Goal: Task Accomplishment & Management: Manage account settings

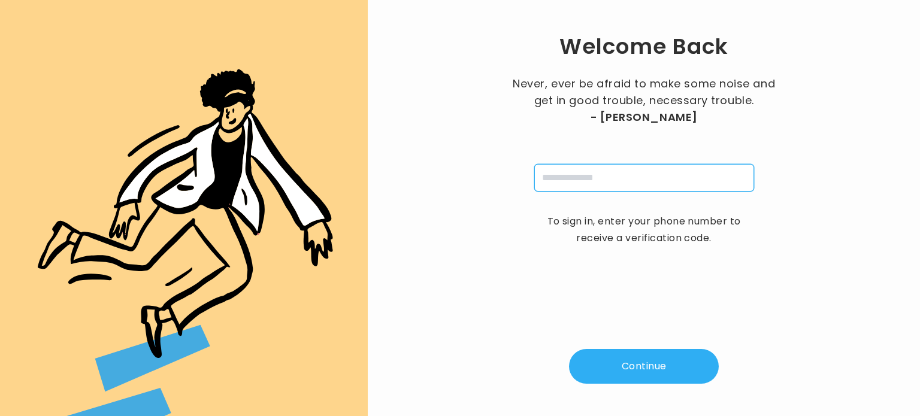
click at [562, 179] on input "tel" at bounding box center [644, 178] width 220 height 28
type input "**********"
click at [631, 366] on button "Continue" at bounding box center [644, 366] width 150 height 35
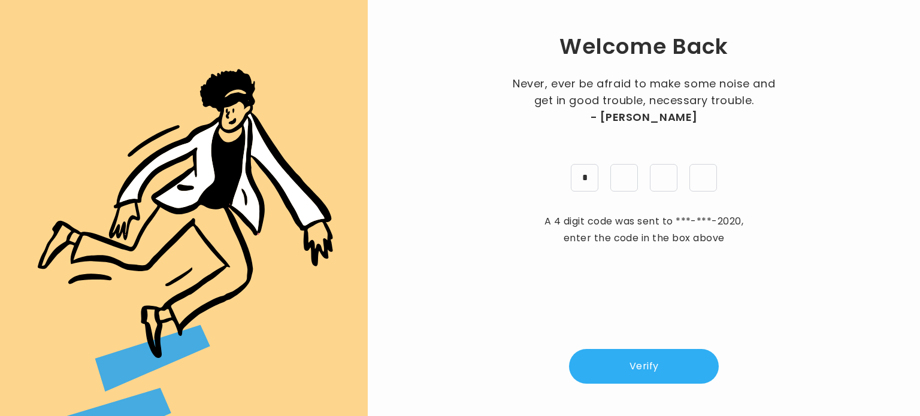
type input "*"
click at [632, 368] on button "Verify" at bounding box center [644, 366] width 150 height 35
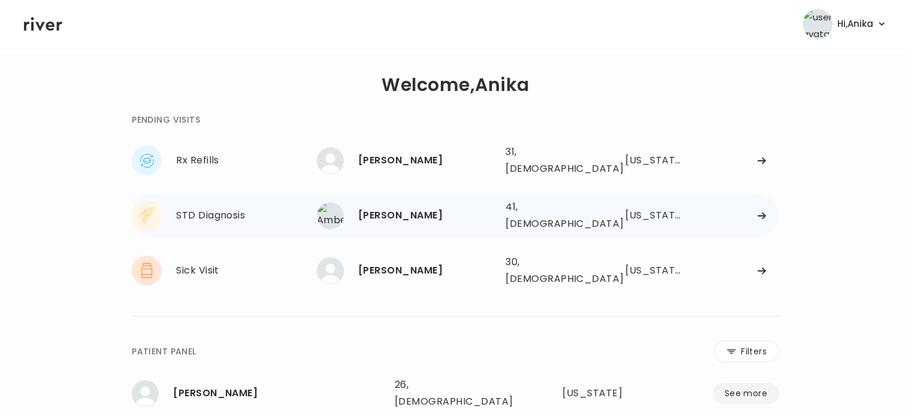
click at [434, 207] on div "[PERSON_NAME]" at bounding box center [427, 215] width 138 height 17
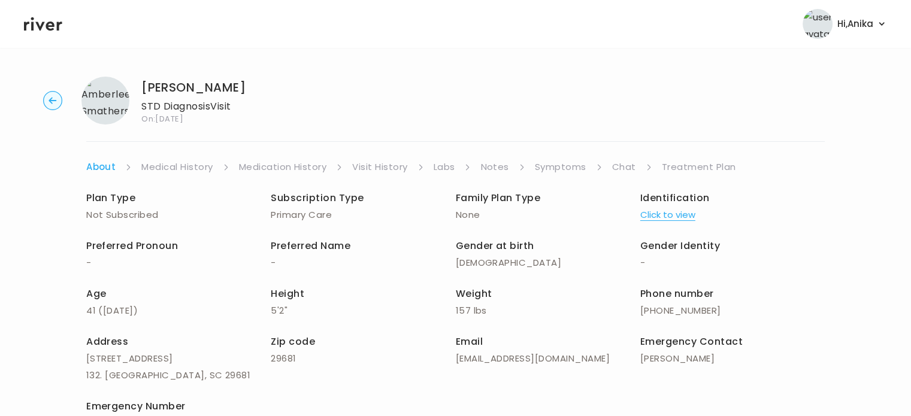
click at [563, 166] on link "Symptoms" at bounding box center [561, 167] width 52 height 17
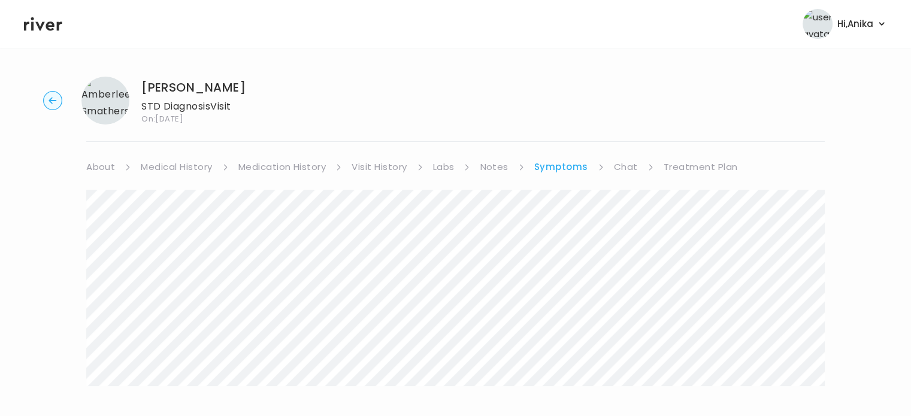
click at [113, 170] on link "About" at bounding box center [100, 167] width 29 height 17
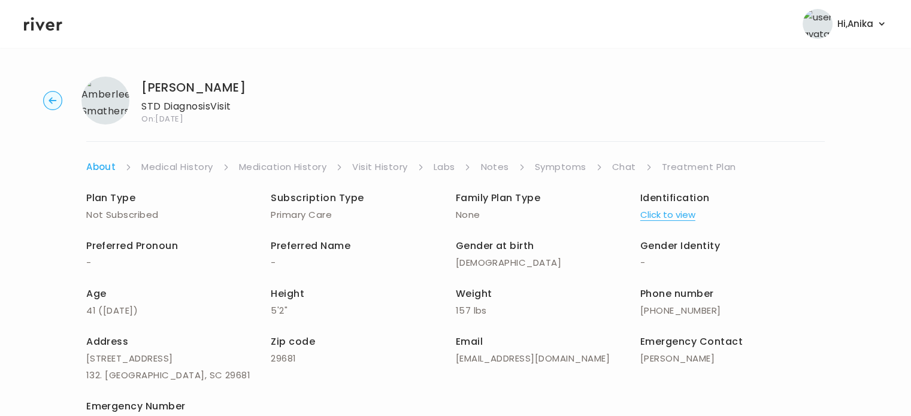
click at [183, 167] on link "Medical History" at bounding box center [176, 167] width 71 height 17
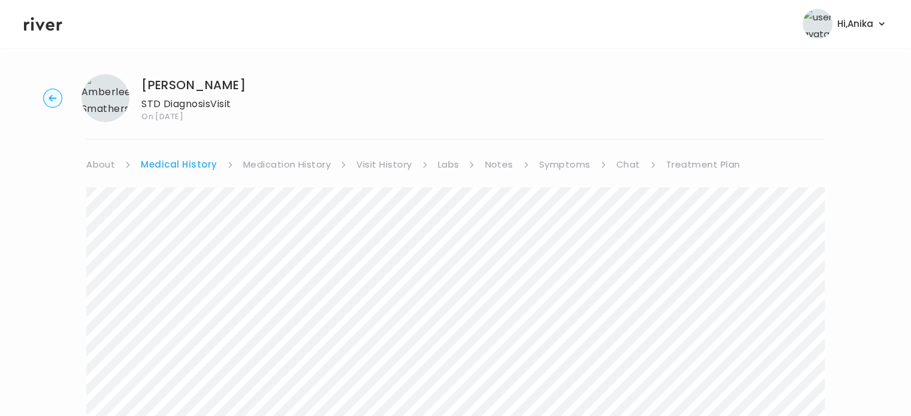
scroll to position [3, 0]
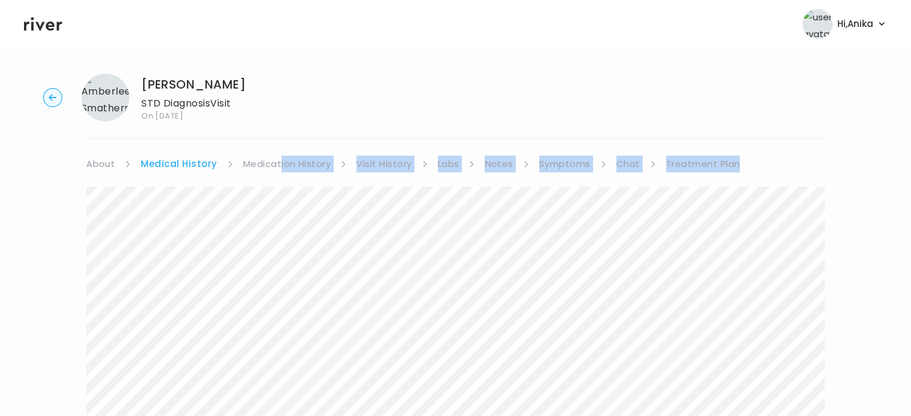
click at [284, 162] on link "Medication History" at bounding box center [287, 164] width 88 height 17
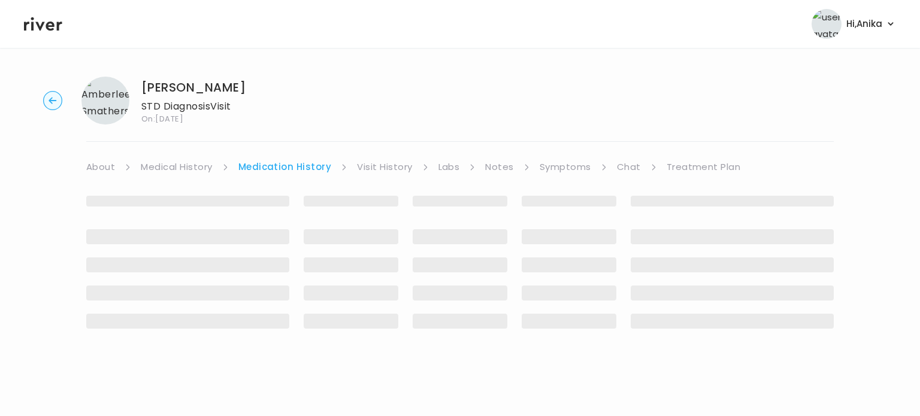
click at [276, 122] on div "[PERSON_NAME] STD Diagnosis Visit On: [DATE]" at bounding box center [460, 101] width 882 height 48
click at [273, 160] on link "Medication History" at bounding box center [284, 167] width 93 height 17
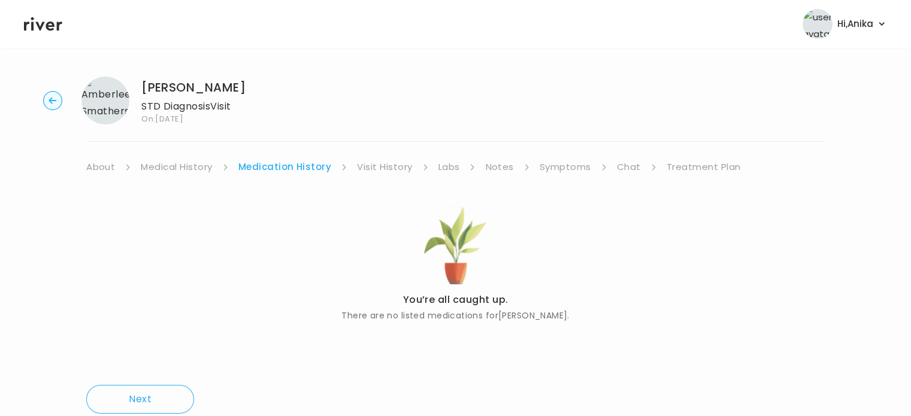
click at [373, 167] on link "Visit History" at bounding box center [384, 167] width 55 height 17
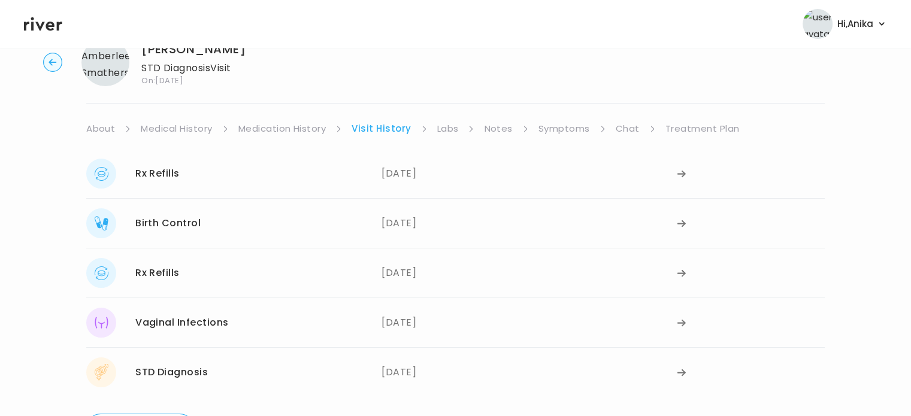
scroll to position [39, 0]
click at [442, 136] on link "Labs" at bounding box center [448, 128] width 22 height 17
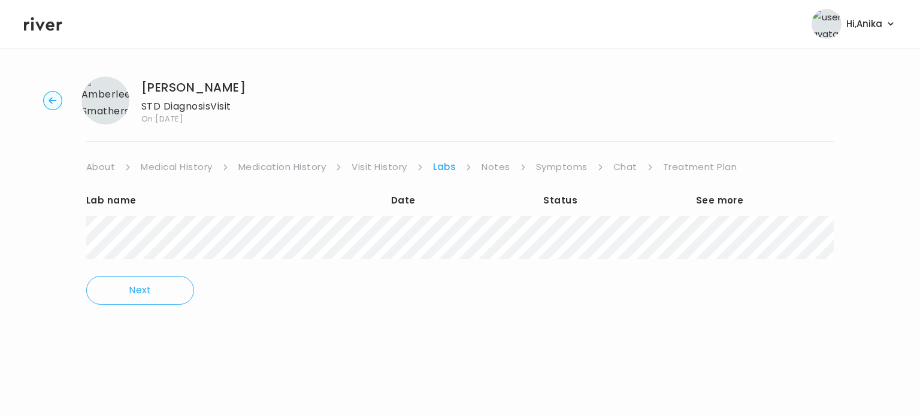
click at [500, 165] on link "Notes" at bounding box center [496, 167] width 28 height 17
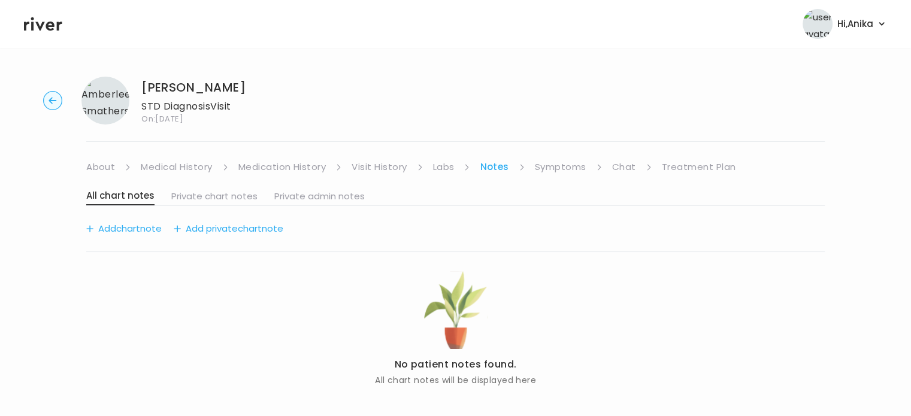
click at [549, 169] on link "Symptoms" at bounding box center [561, 167] width 52 height 17
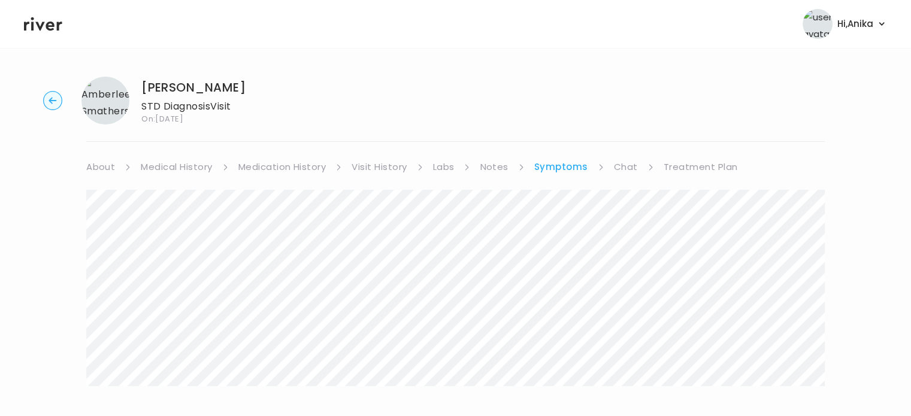
click at [616, 172] on link "Chat" at bounding box center [626, 167] width 24 height 17
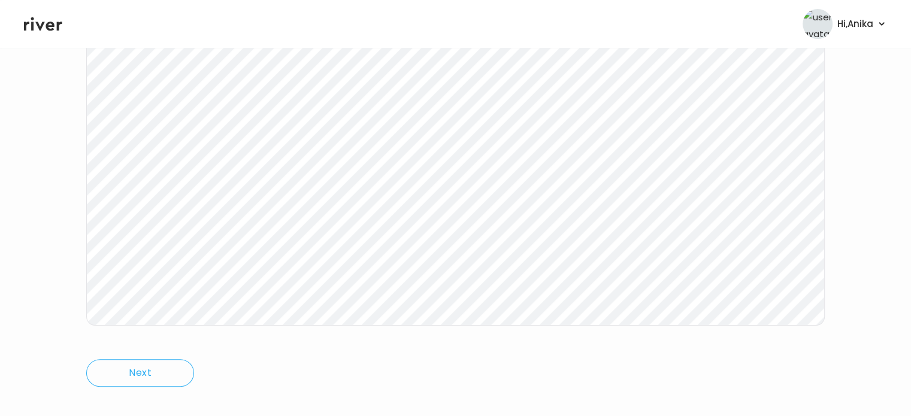
scroll to position [248, 0]
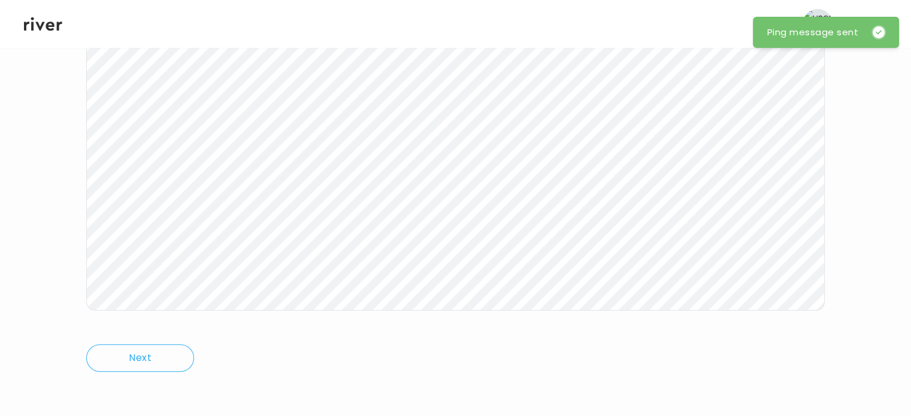
click at [50, 26] on icon at bounding box center [43, 24] width 38 height 14
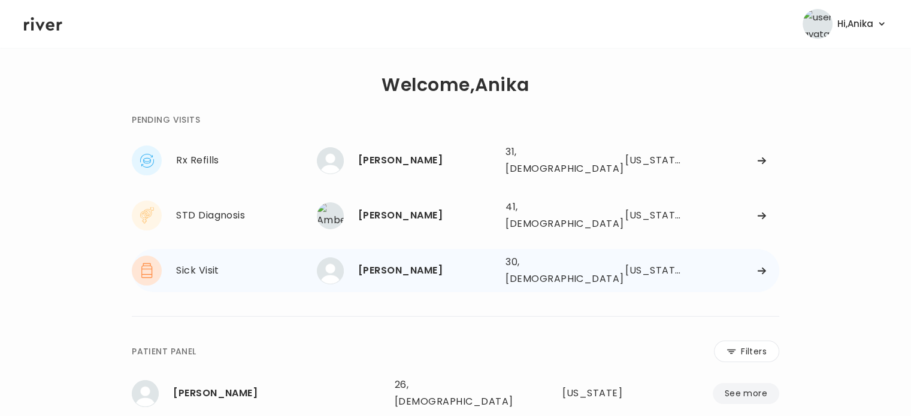
click at [419, 262] on div "[PERSON_NAME]" at bounding box center [427, 270] width 138 height 17
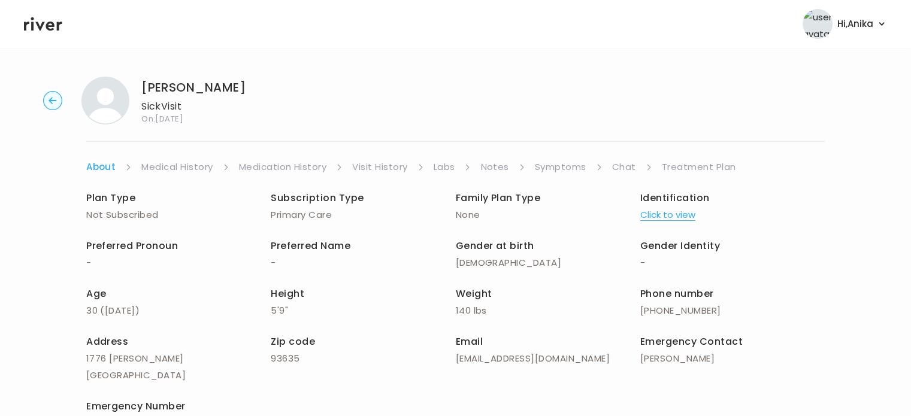
click at [382, 153] on div "[PERSON_NAME] Visit On: [DATE] About Medical History Medication History Visit H…" at bounding box center [455, 284] width 911 height 434
click at [382, 162] on link "Visit History" at bounding box center [379, 167] width 55 height 17
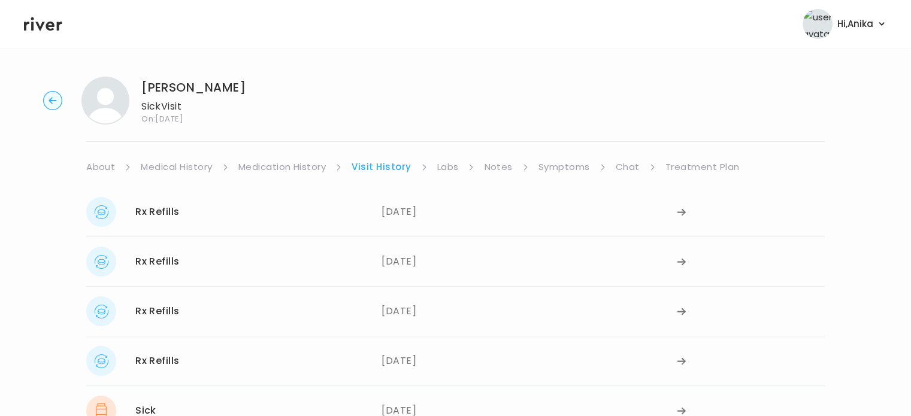
click at [180, 167] on link "Medical History" at bounding box center [176, 167] width 71 height 17
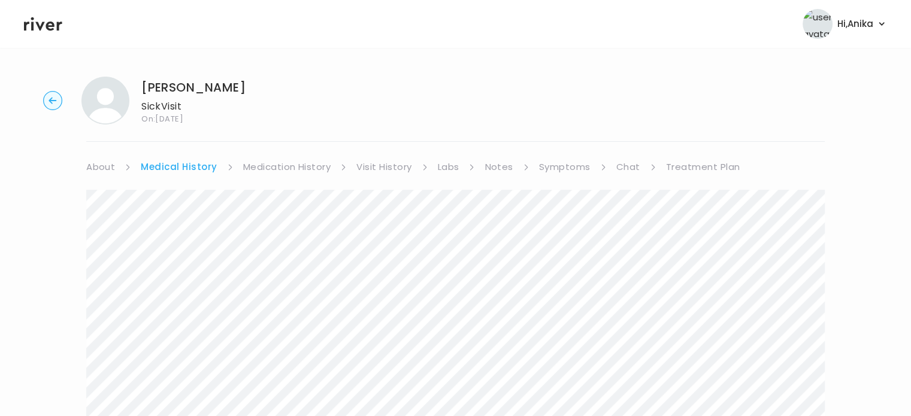
click at [47, 29] on icon at bounding box center [43, 24] width 38 height 14
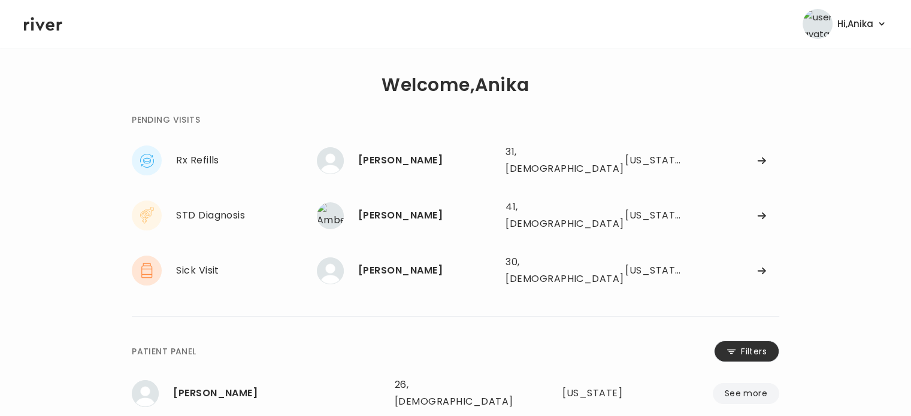
click at [753, 341] on button "Filters" at bounding box center [746, 352] width 65 height 22
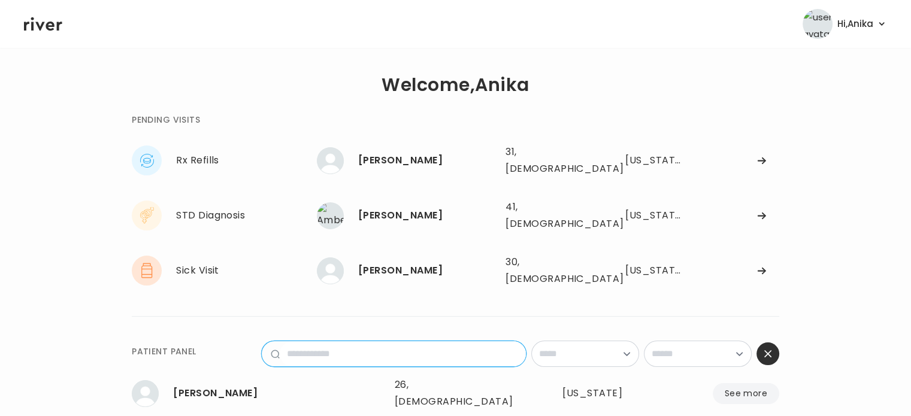
click at [412, 342] on input "name" at bounding box center [403, 354] width 246 height 25
type input "*****"
click at [418, 377] on div "22, [DEMOGRAPHIC_DATA]" at bounding box center [456, 394] width 122 height 34
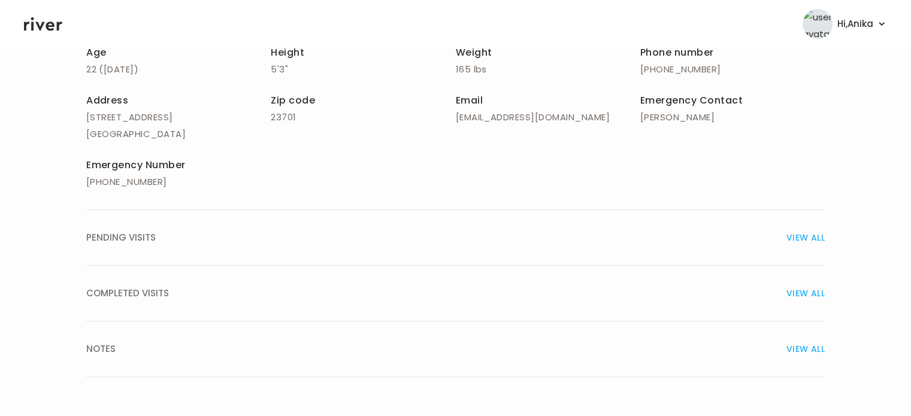
scroll to position [240, 0]
click at [795, 289] on span "VIEW ALL" at bounding box center [806, 293] width 38 height 17
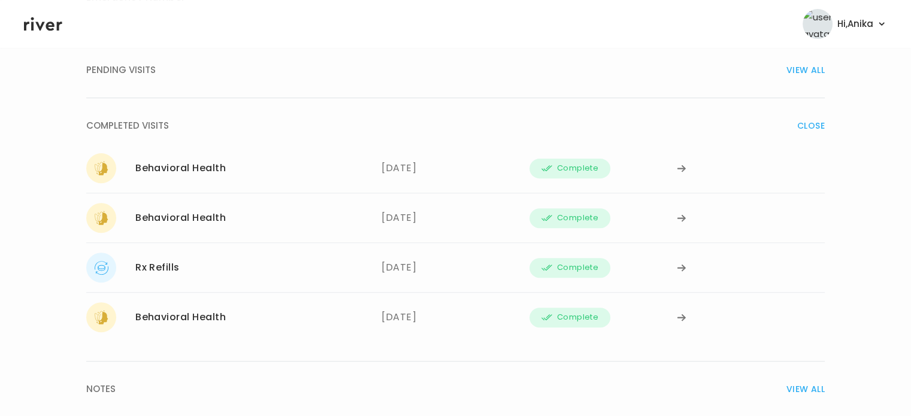
scroll to position [424, 0]
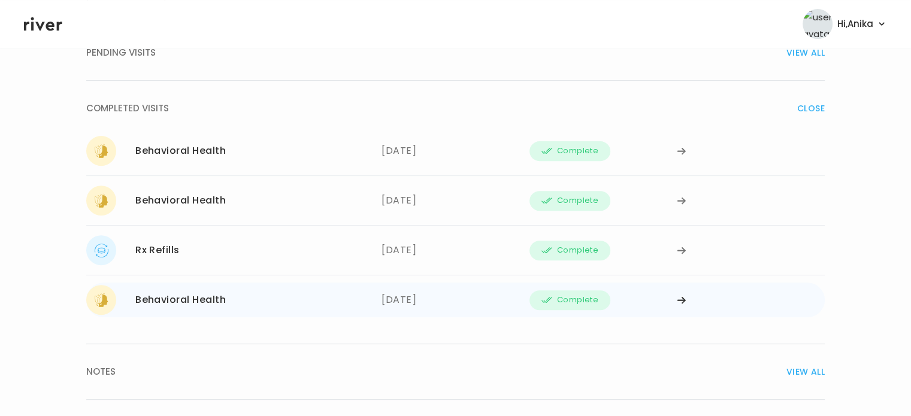
click at [678, 156] on icon at bounding box center [682, 151] width 10 height 9
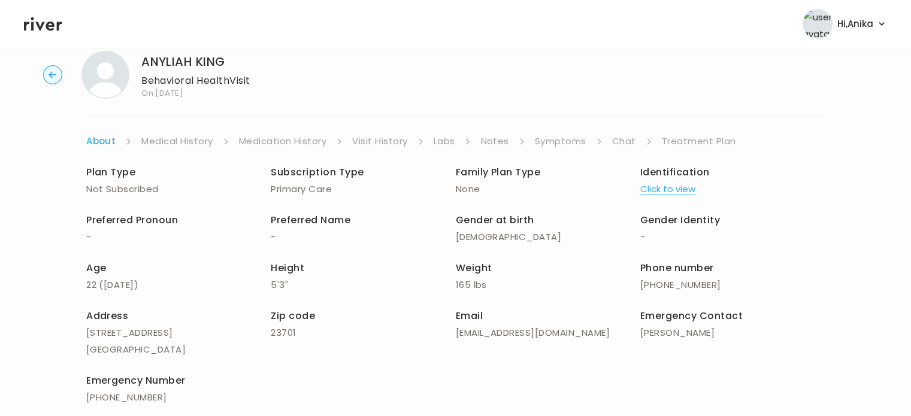
scroll to position [10, 0]
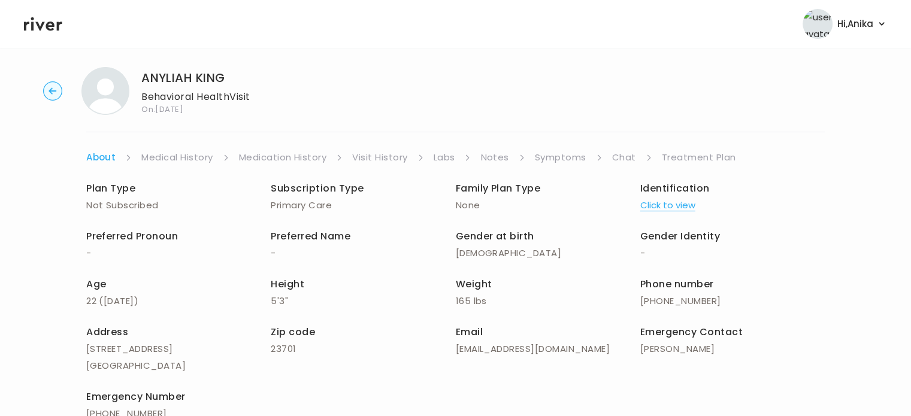
click at [667, 154] on link "Treatment Plan" at bounding box center [699, 157] width 74 height 17
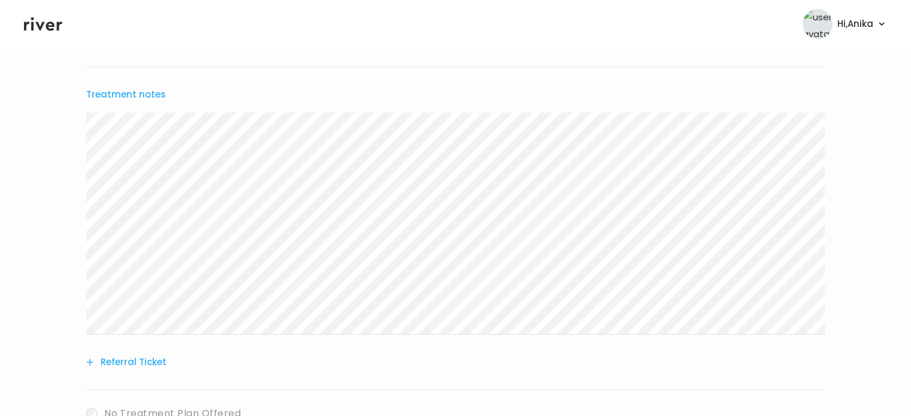
scroll to position [340, 0]
click at [50, 21] on icon at bounding box center [43, 24] width 38 height 18
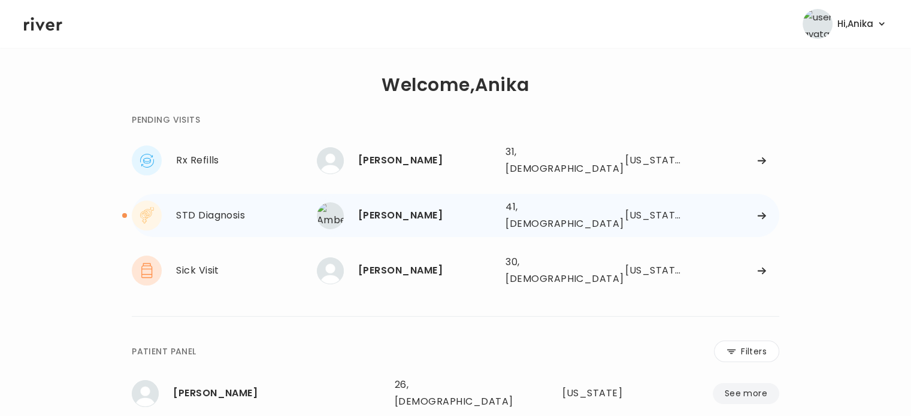
click at [416, 203] on div "[PERSON_NAME] 41, [DEMOGRAPHIC_DATA] See more" at bounding box center [406, 216] width 179 height 27
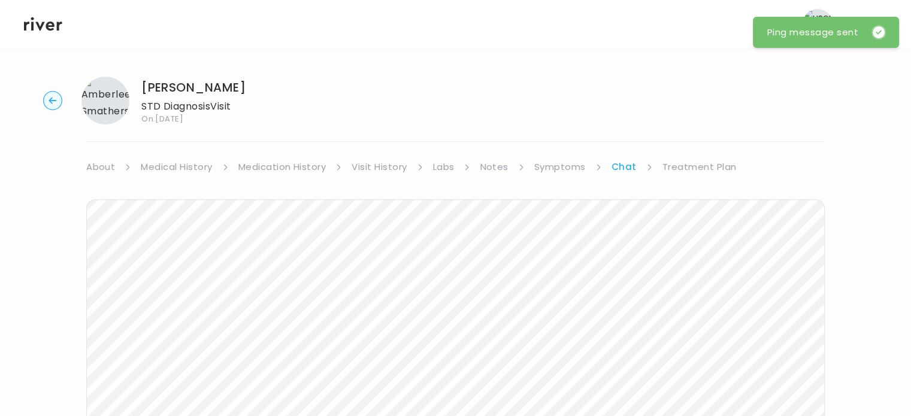
click at [47, 19] on icon at bounding box center [43, 24] width 38 height 18
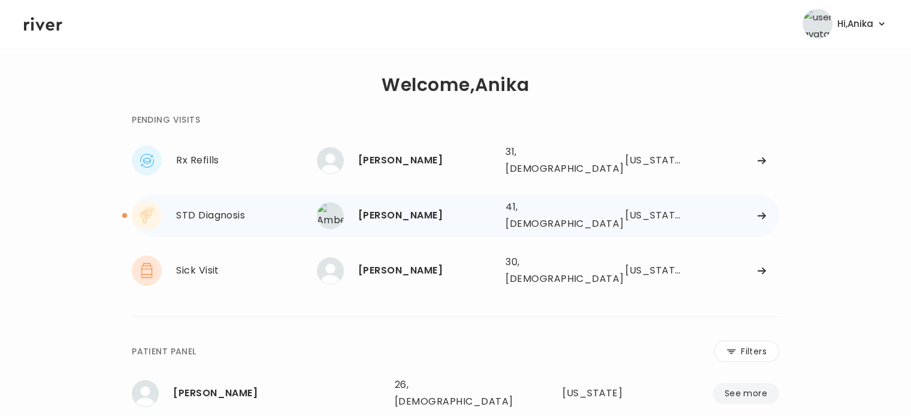
click at [229, 207] on div "STD Diagnosis" at bounding box center [246, 215] width 141 height 17
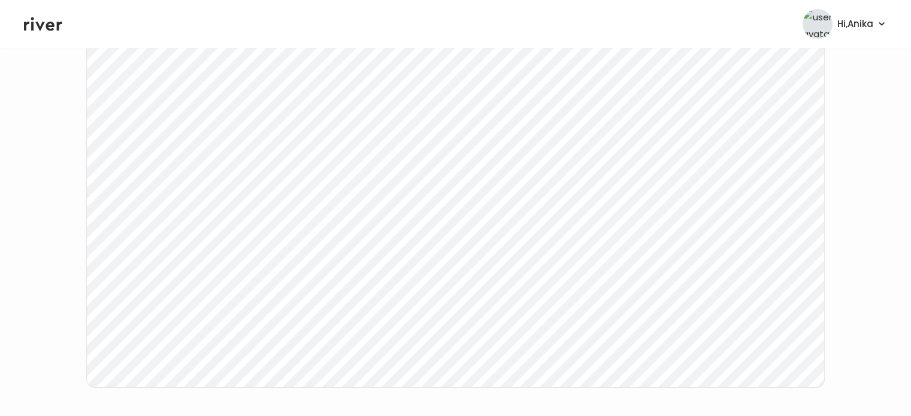
scroll to position [218, 0]
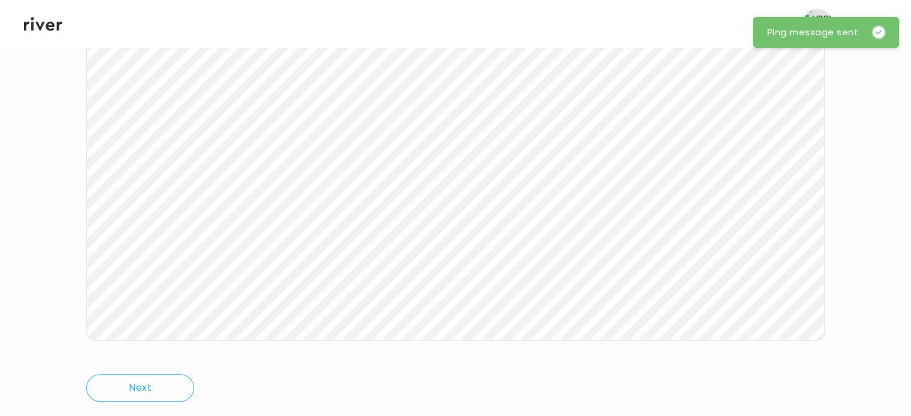
click at [50, 28] on icon at bounding box center [43, 24] width 38 height 18
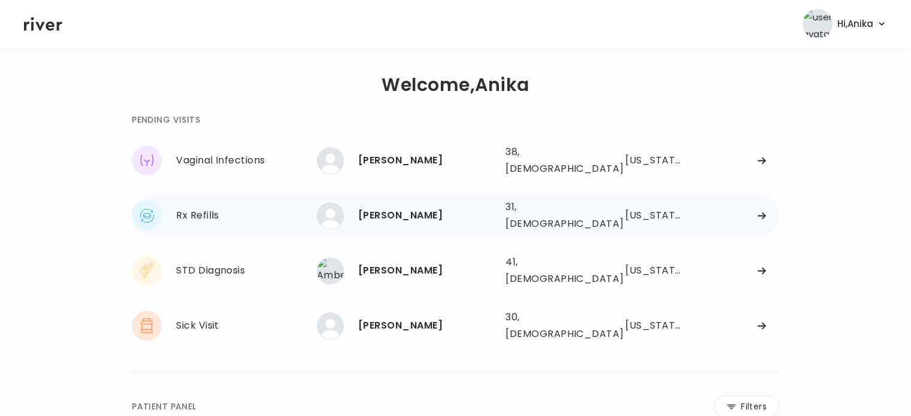
click at [448, 207] on div "[PERSON_NAME]" at bounding box center [427, 215] width 138 height 17
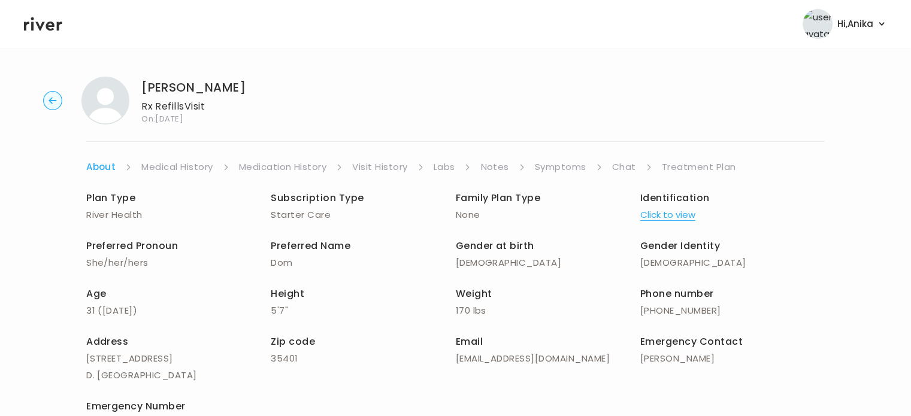
click at [647, 210] on button "Click to view" at bounding box center [667, 215] width 55 height 17
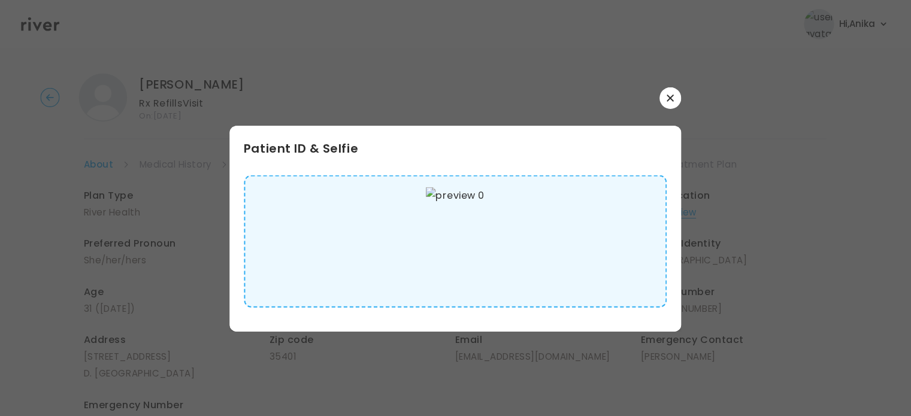
scroll to position [2, 0]
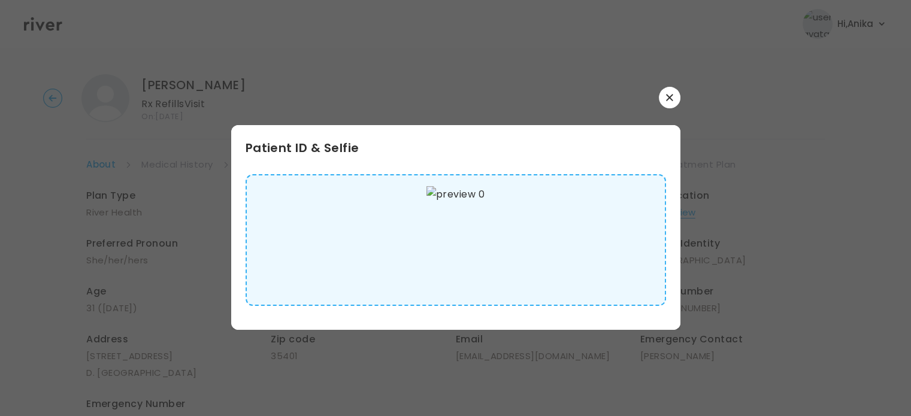
click at [659, 104] on div at bounding box center [455, 98] width 449 height 22
click at [670, 96] on icon "button" at bounding box center [669, 97] width 7 height 7
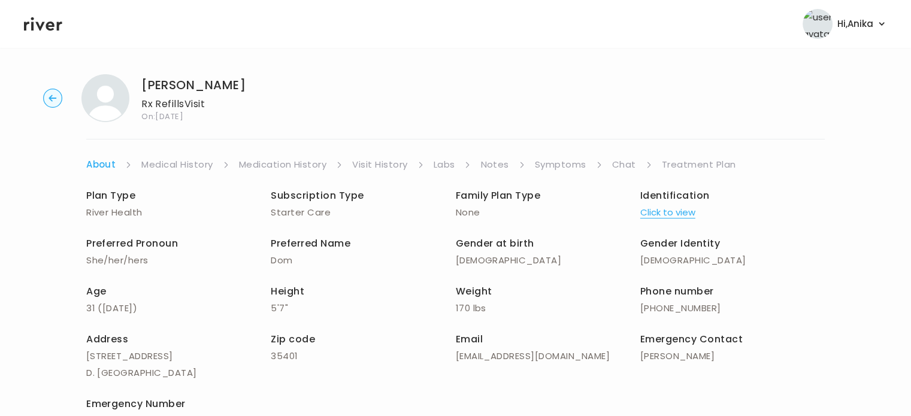
click at [177, 165] on link "Medical History" at bounding box center [176, 164] width 71 height 17
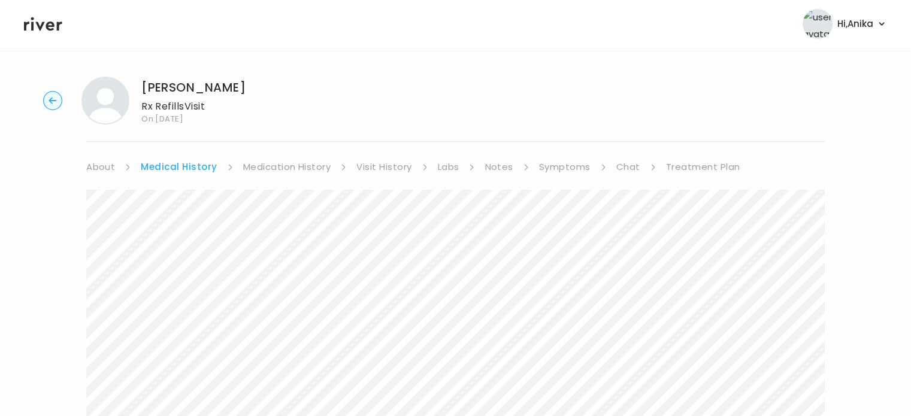
click at [288, 166] on link "Medication History" at bounding box center [287, 167] width 88 height 17
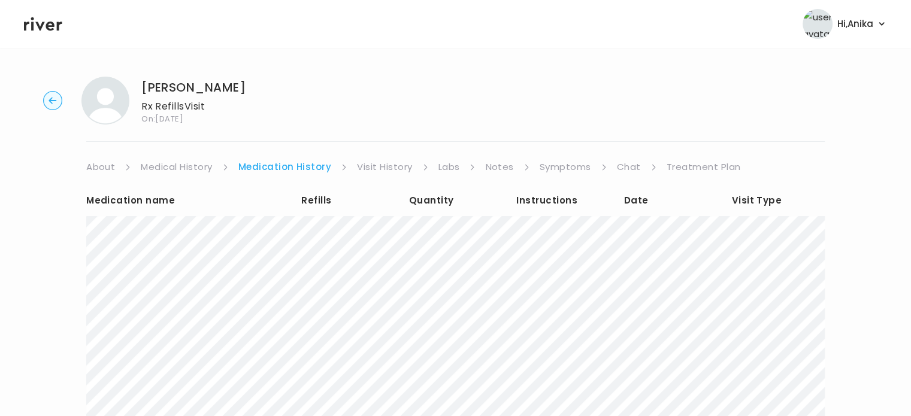
click at [369, 170] on link "Visit History" at bounding box center [384, 167] width 55 height 17
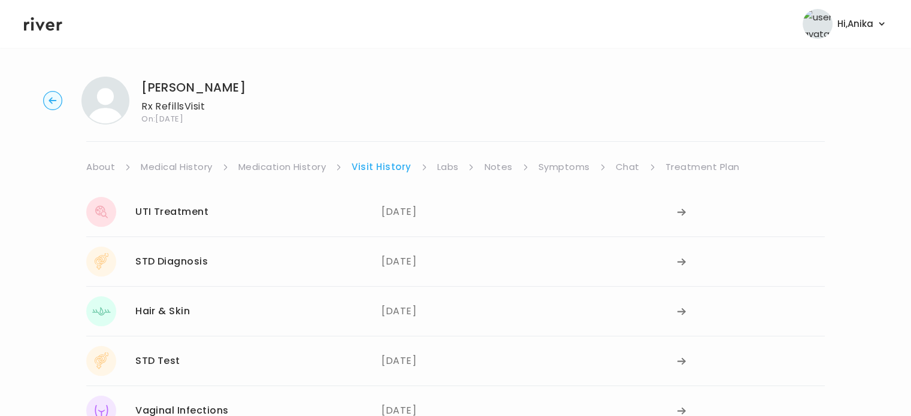
click at [451, 168] on link "Labs" at bounding box center [448, 167] width 22 height 17
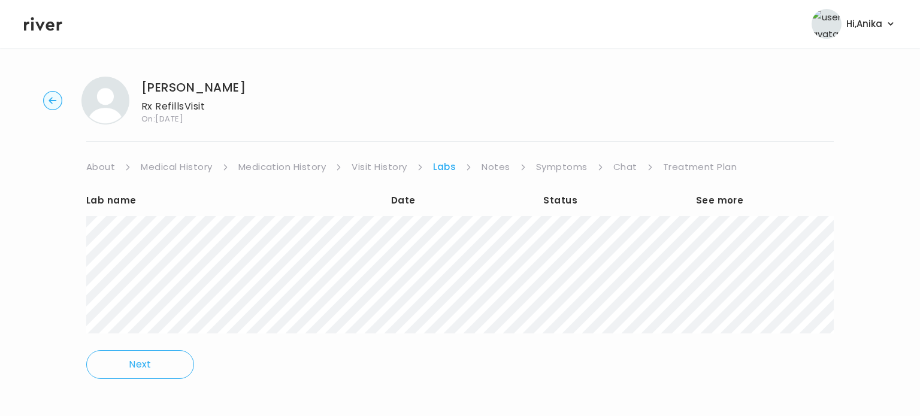
click at [503, 170] on link "Notes" at bounding box center [496, 167] width 28 height 17
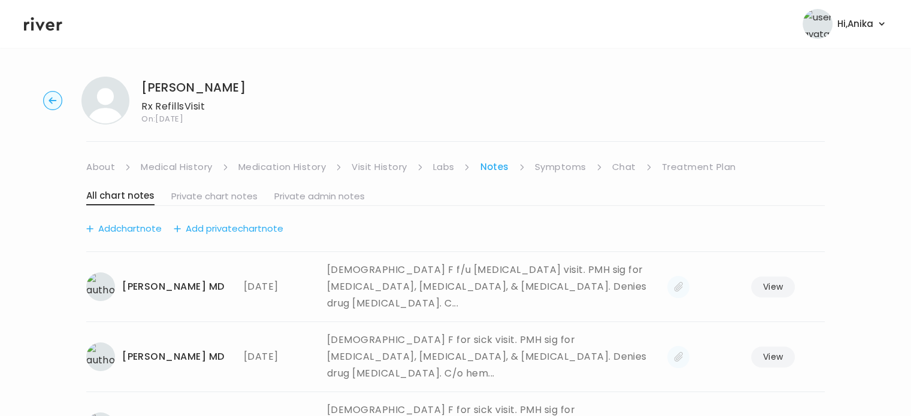
click at [555, 170] on link "Symptoms" at bounding box center [561, 167] width 52 height 17
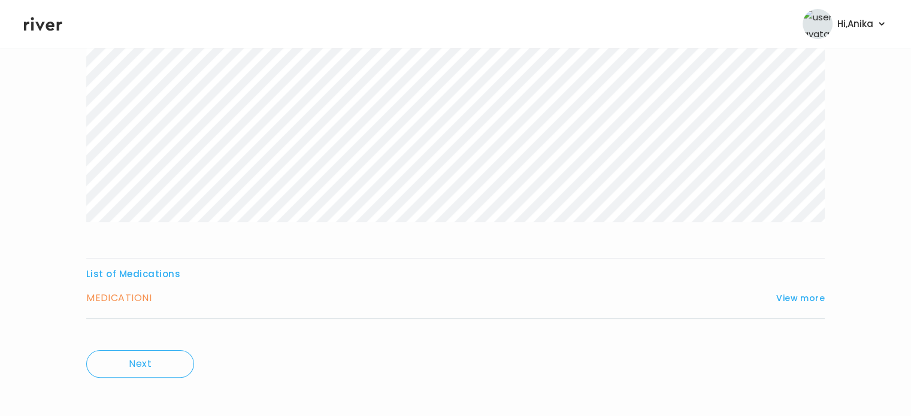
scroll to position [199, 0]
click at [791, 292] on button "View more" at bounding box center [800, 292] width 49 height 14
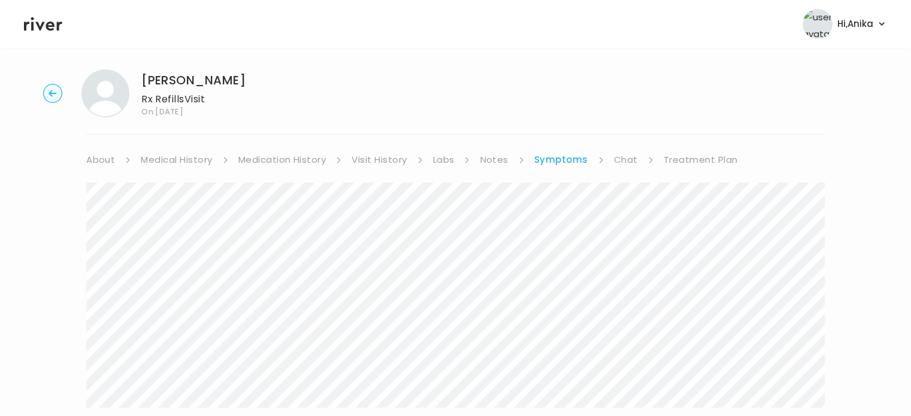
scroll to position [0, 0]
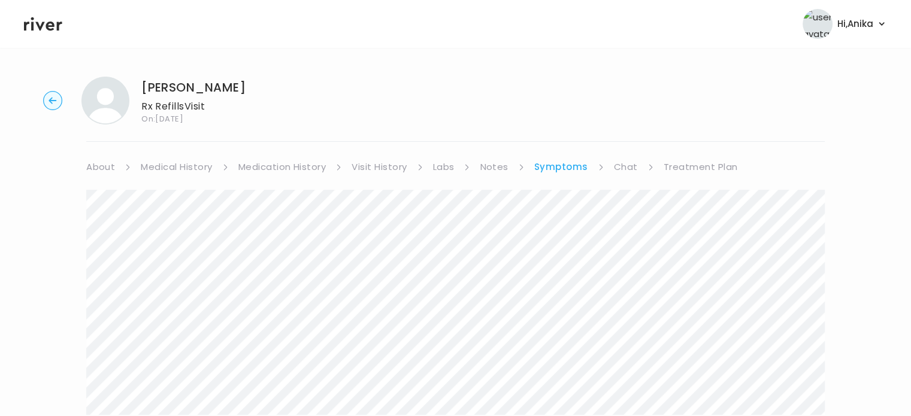
click at [364, 165] on link "Visit History" at bounding box center [379, 167] width 55 height 17
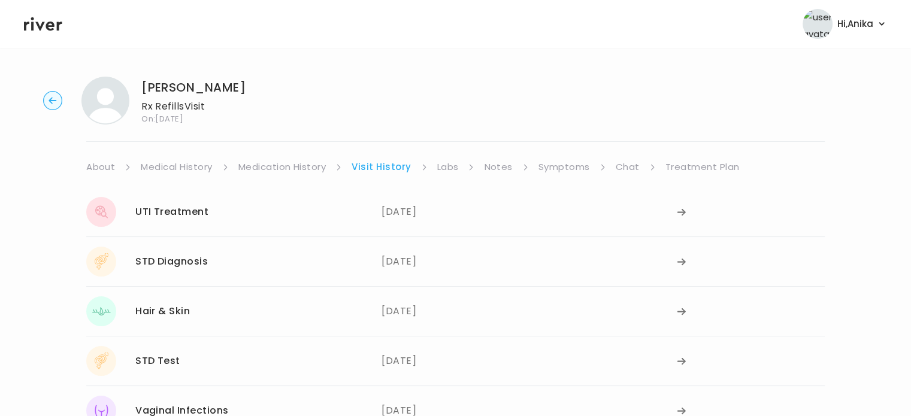
click at [711, 166] on link "Treatment Plan" at bounding box center [703, 167] width 74 height 17
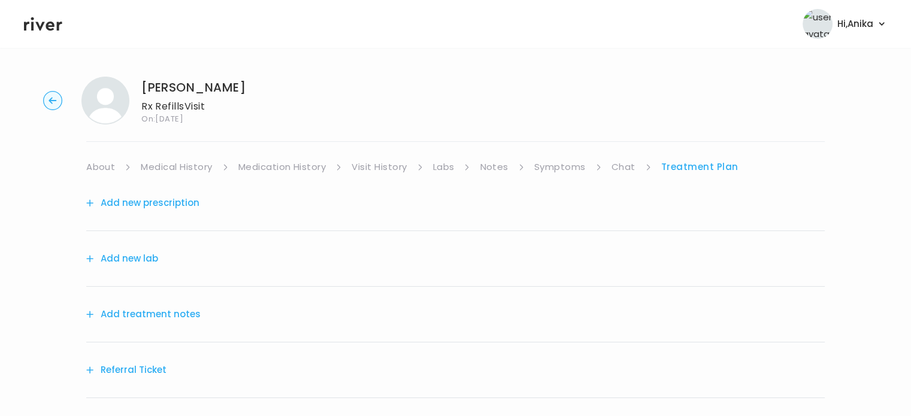
click at [170, 319] on button "Add treatment notes" at bounding box center [143, 314] width 114 height 17
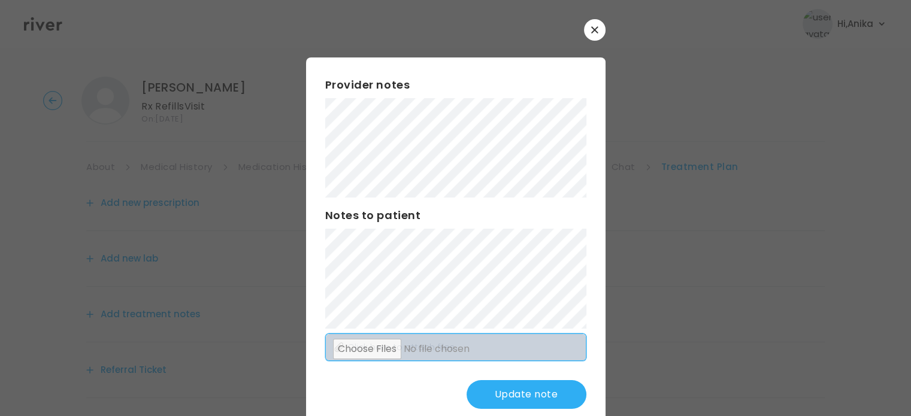
click at [560, 335] on div "Provider notes Notes to patient Click here to attach files Update note" at bounding box center [456, 243] width 300 height 371
click at [498, 385] on button "Update note" at bounding box center [527, 394] width 120 height 29
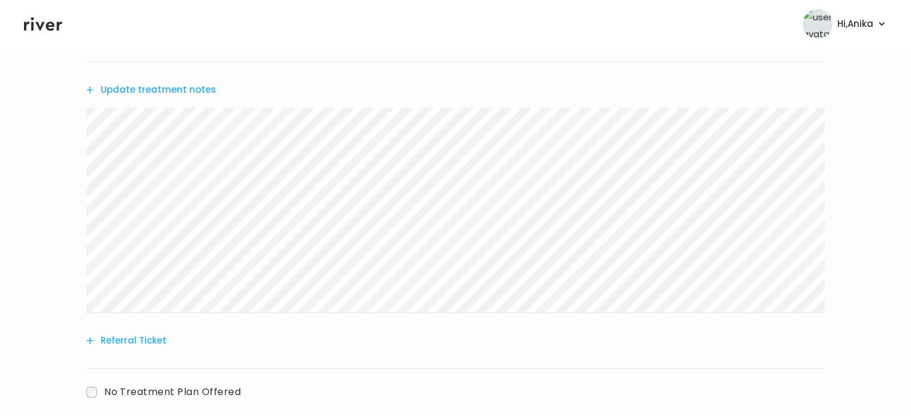
scroll to position [214, 0]
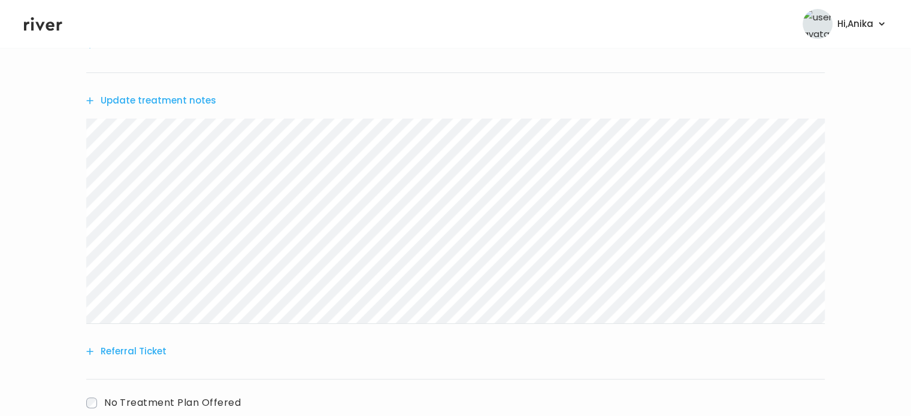
click at [158, 102] on button "Update treatment notes" at bounding box center [151, 100] width 130 height 17
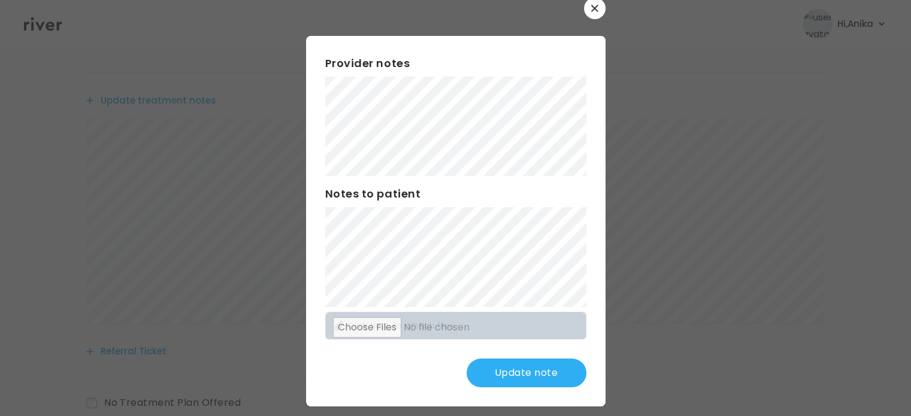
scroll to position [31, 0]
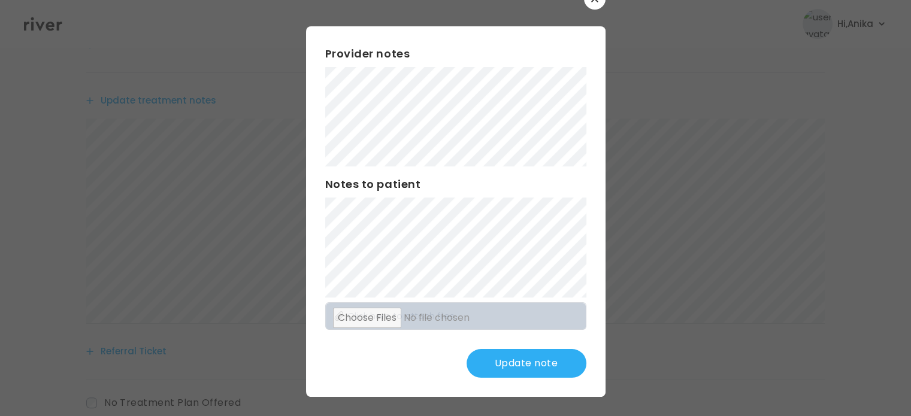
click at [502, 370] on button "Update note" at bounding box center [527, 363] width 120 height 29
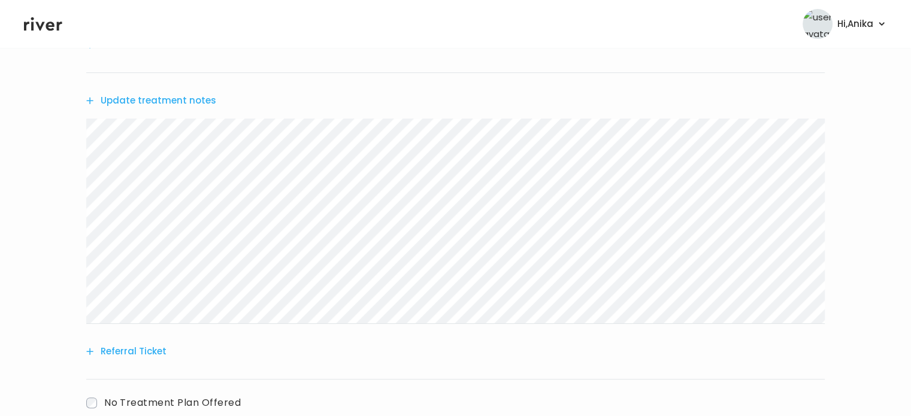
click at [171, 99] on button "Update treatment notes" at bounding box center [151, 100] width 130 height 17
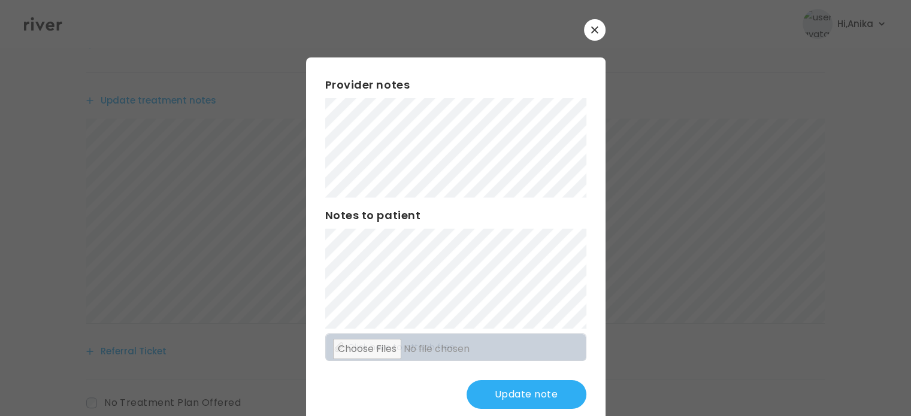
click at [489, 398] on button "Update note" at bounding box center [527, 394] width 120 height 29
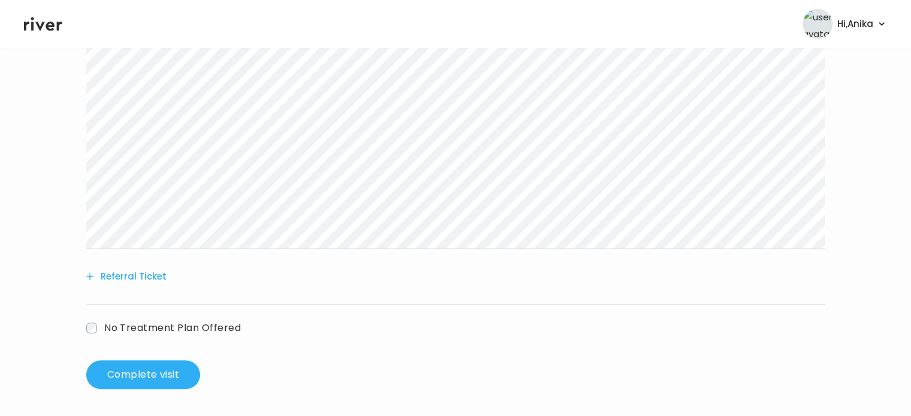
scroll to position [290, 0]
click at [127, 376] on button "Complete visit" at bounding box center [143, 373] width 114 height 29
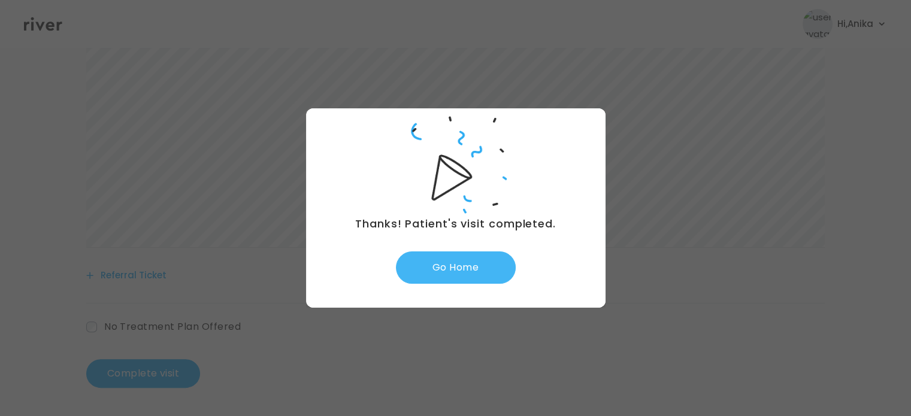
click at [456, 271] on button "Go Home" at bounding box center [456, 268] width 120 height 32
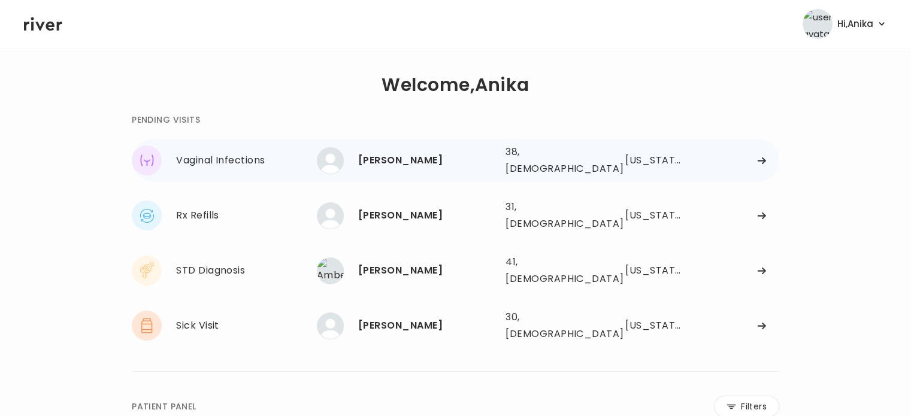
click at [361, 161] on div "[PERSON_NAME]" at bounding box center [427, 160] width 138 height 17
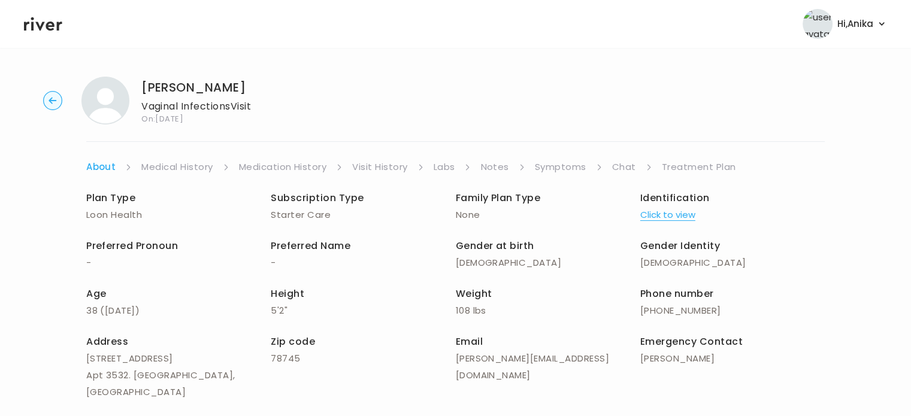
click at [562, 161] on link "Symptoms" at bounding box center [561, 167] width 52 height 17
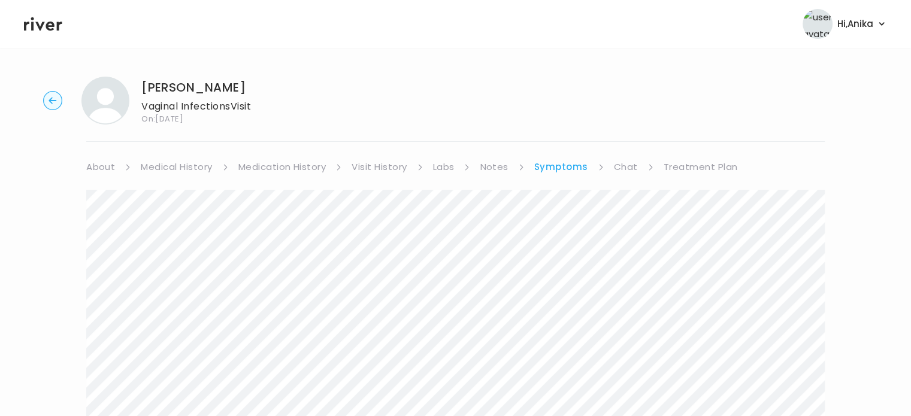
click at [367, 167] on link "Visit History" at bounding box center [379, 167] width 55 height 17
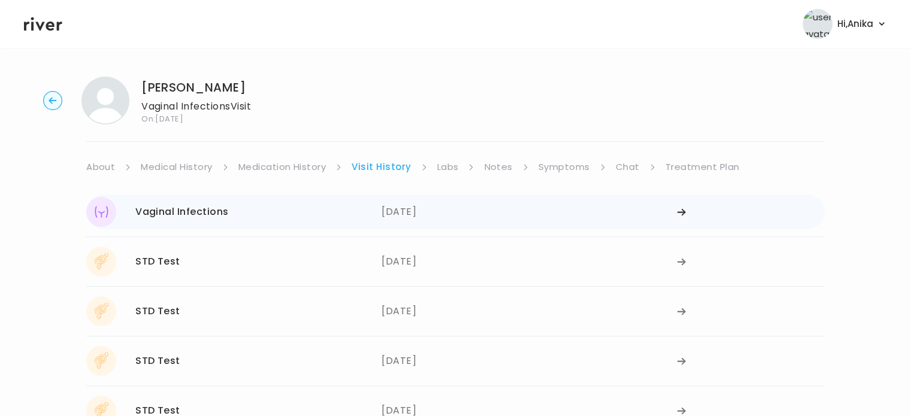
click at [428, 213] on div "08/05/2025" at bounding box center [529, 212] width 295 height 30
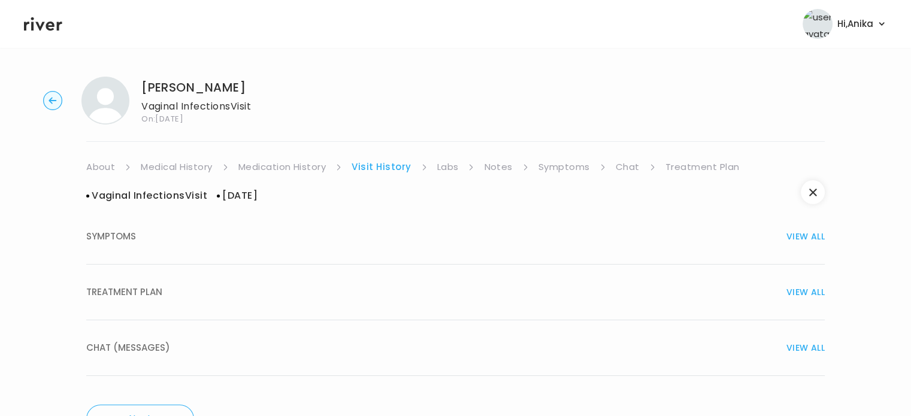
click at [453, 300] on div "TREATMENT PLAN VIEW ALL" at bounding box center [455, 292] width 739 height 17
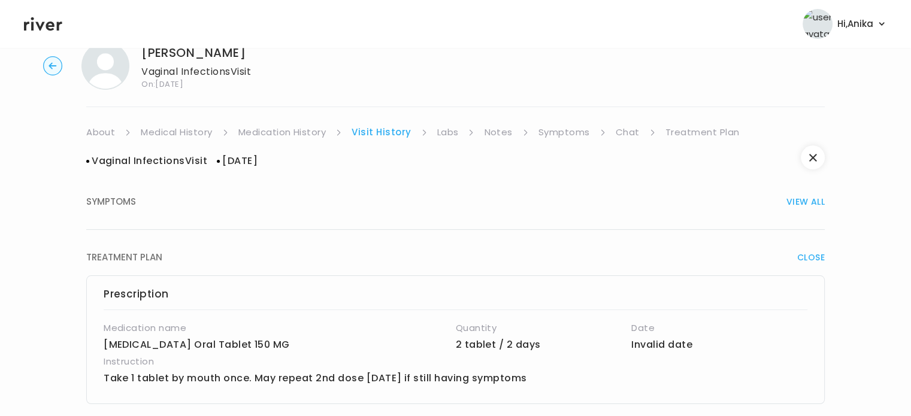
scroll to position [24, 0]
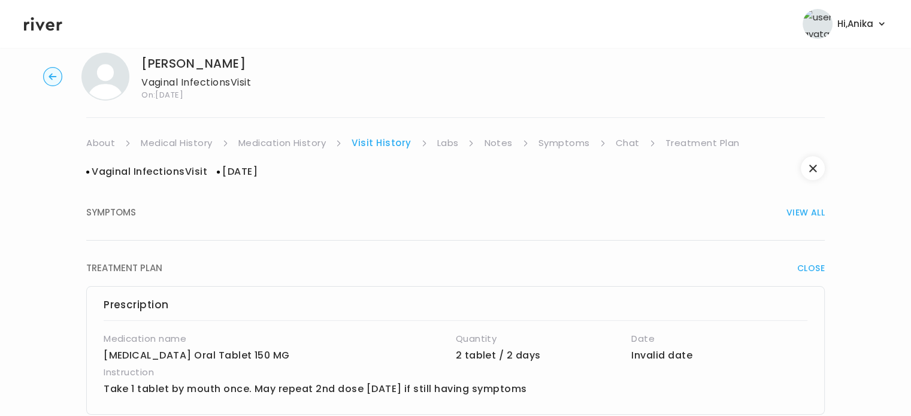
click at [549, 143] on link "Symptoms" at bounding box center [565, 143] width 52 height 17
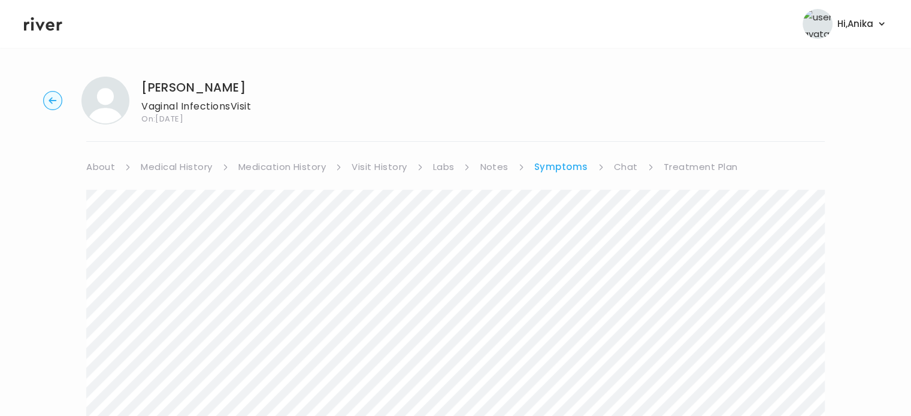
click at [625, 159] on link "Chat" at bounding box center [626, 167] width 24 height 17
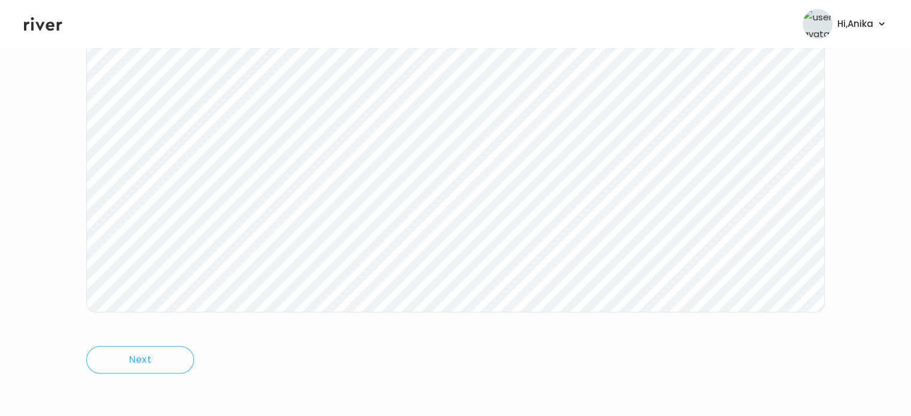
scroll to position [249, 0]
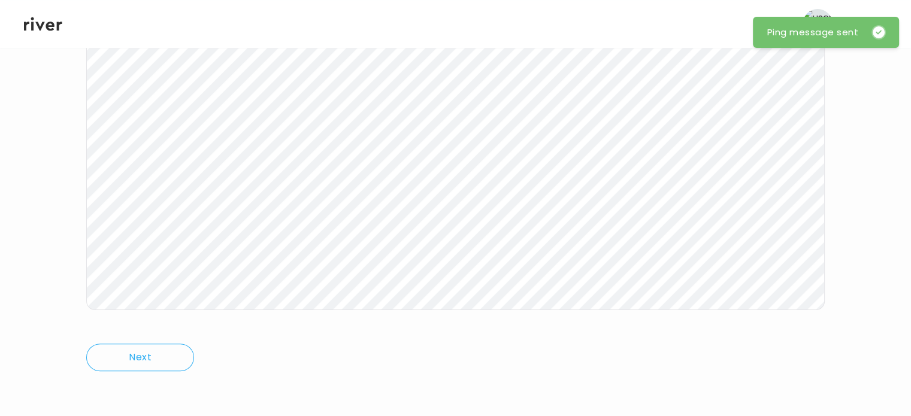
click at [45, 28] on icon at bounding box center [43, 24] width 38 height 18
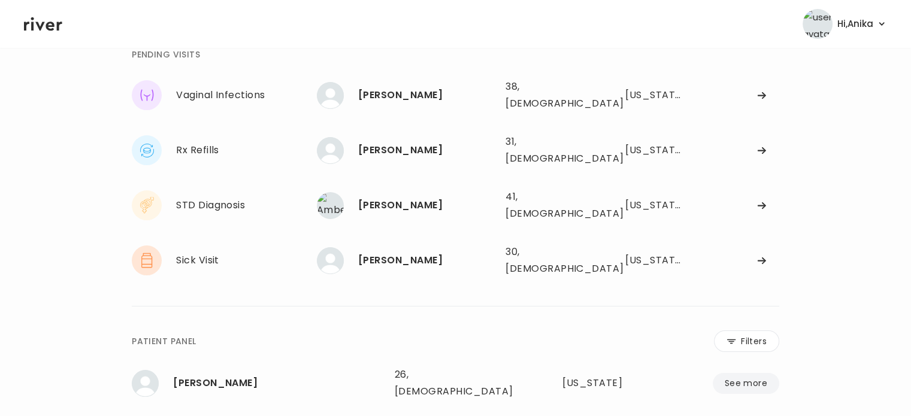
scroll to position [40, 0]
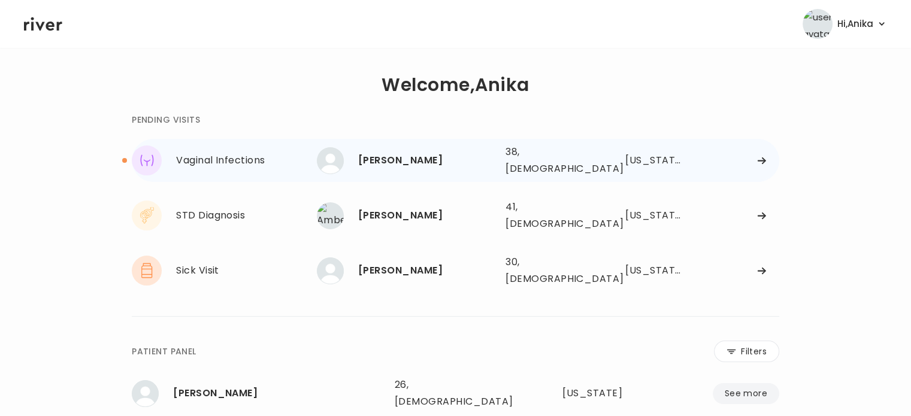
click at [385, 158] on div "[PERSON_NAME]" at bounding box center [427, 160] width 138 height 17
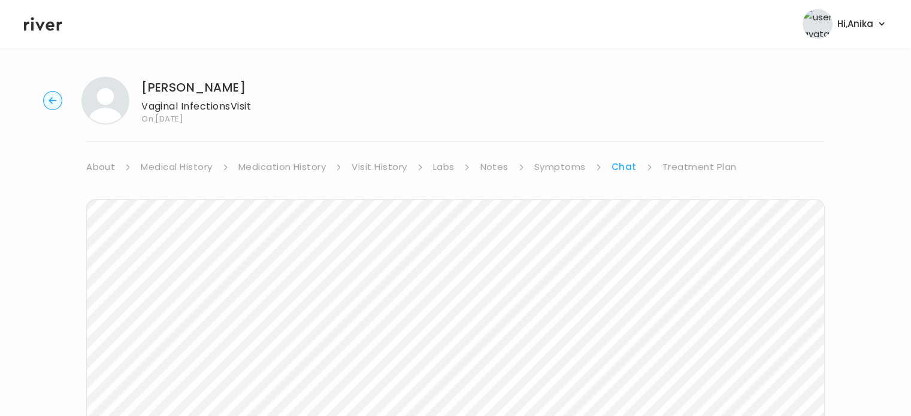
click at [53, 30] on icon at bounding box center [43, 24] width 38 height 18
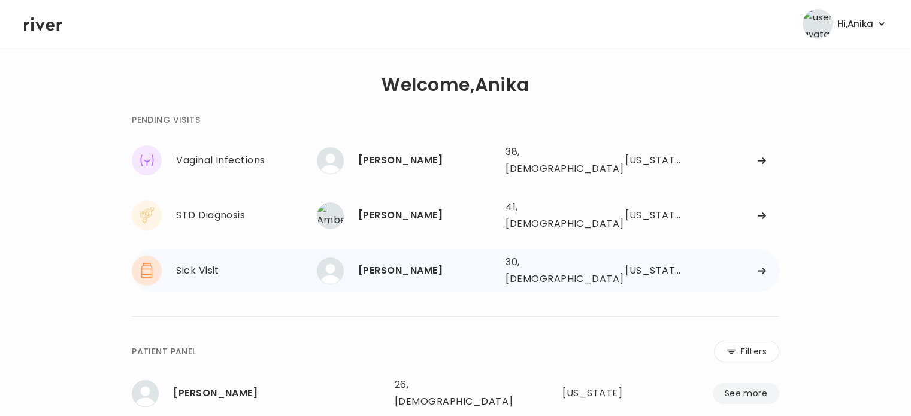
click at [414, 262] on div "[PERSON_NAME]" at bounding box center [427, 270] width 138 height 17
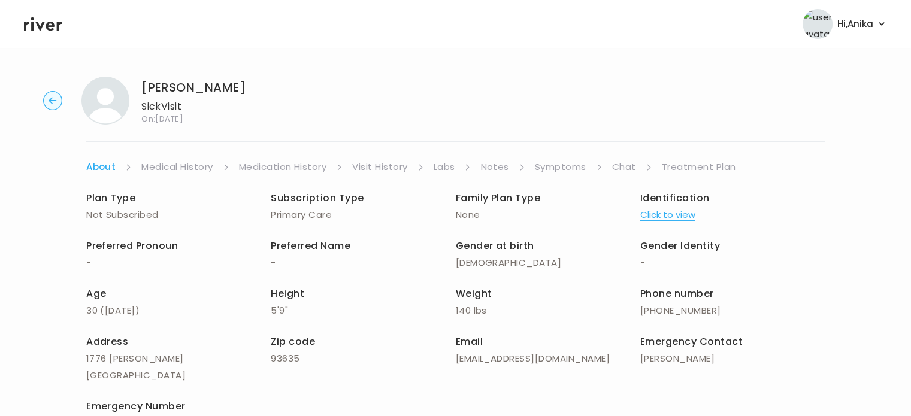
click at [560, 173] on link "Symptoms" at bounding box center [561, 167] width 52 height 17
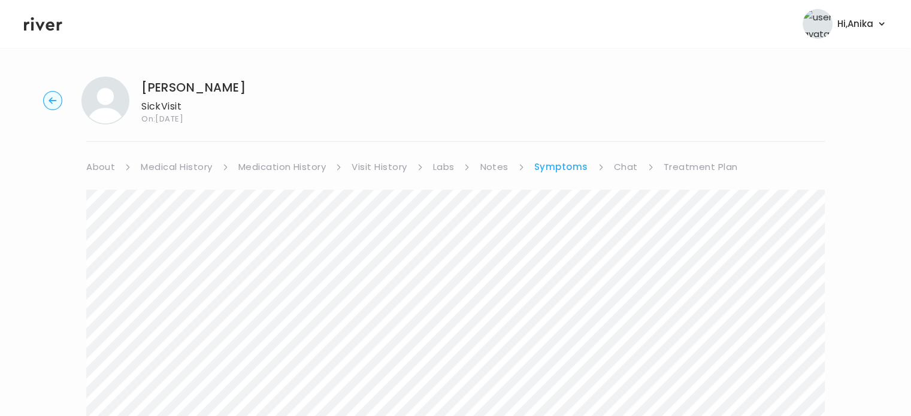
click at [48, 105] on circle "button" at bounding box center [53, 101] width 19 height 19
